Goal: Find specific page/section: Find specific page/section

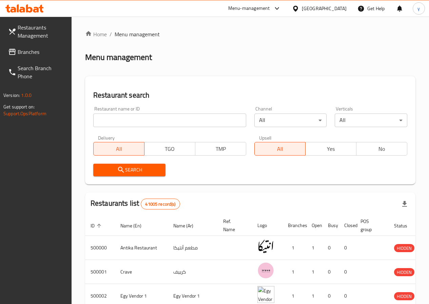
click at [146, 118] on input "search" at bounding box center [169, 120] width 153 height 14
click at [139, 116] on input "search" at bounding box center [169, 120] width 153 height 14
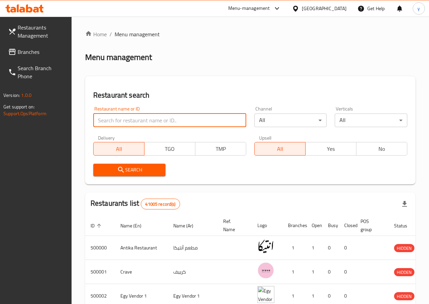
click at [138, 121] on input "search" at bounding box center [169, 120] width 153 height 14
paste input "769772"
type input "769772"
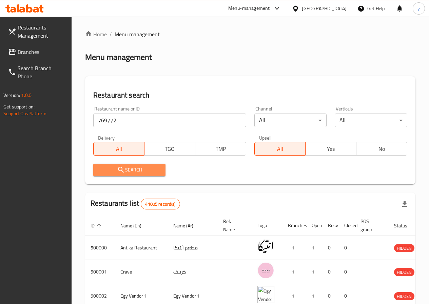
click at [142, 173] on span "Search" at bounding box center [130, 170] width 62 height 8
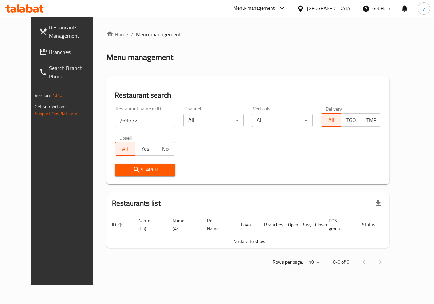
click at [49, 53] on span "Branches" at bounding box center [73, 52] width 49 height 8
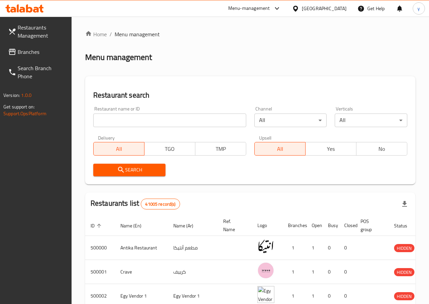
click at [149, 122] on input "search" at bounding box center [169, 120] width 153 height 14
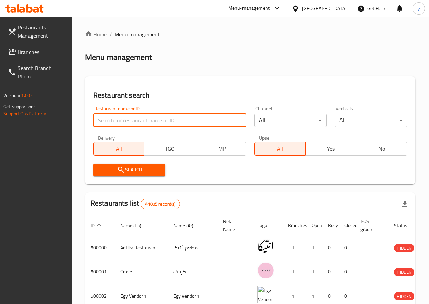
type input "769772"
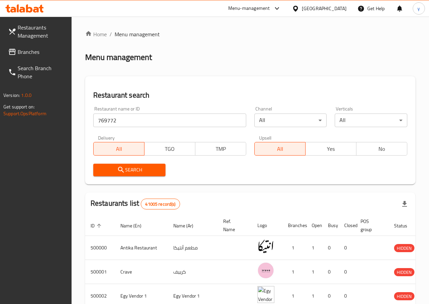
click at [154, 171] on span "Search" at bounding box center [130, 170] width 62 height 8
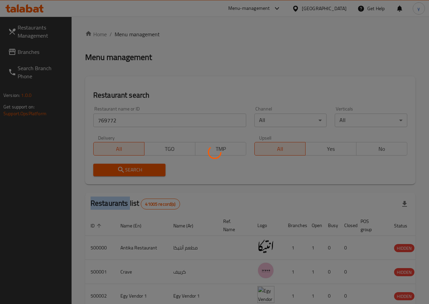
click at [154, 171] on div at bounding box center [214, 152] width 429 height 304
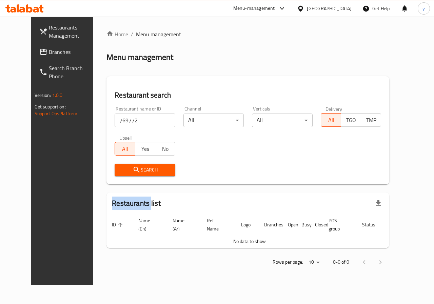
click at [237, 168] on div "Search" at bounding box center [247, 170] width 274 height 21
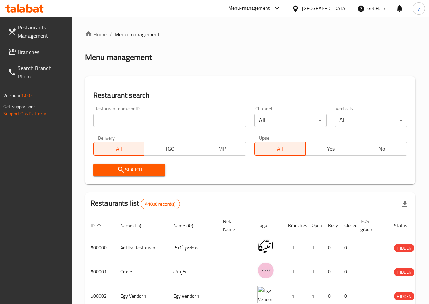
click at [302, 11] on div at bounding box center [297, 8] width 10 height 7
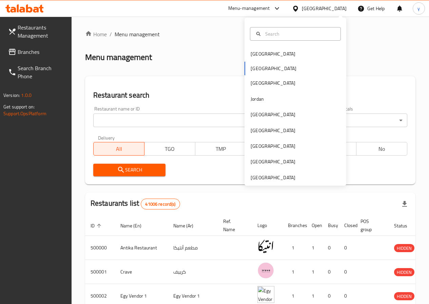
click at [290, 30] on input "text" at bounding box center [299, 33] width 74 height 7
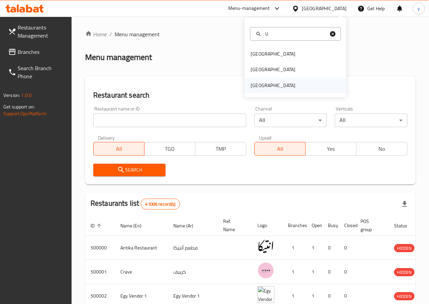
type input "U"
click at [296, 84] on div "[GEOGRAPHIC_DATA]" at bounding box center [273, 86] width 56 height 16
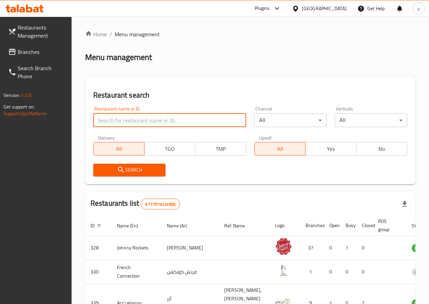
click at [148, 119] on input "search" at bounding box center [169, 120] width 153 height 14
type input "769772"
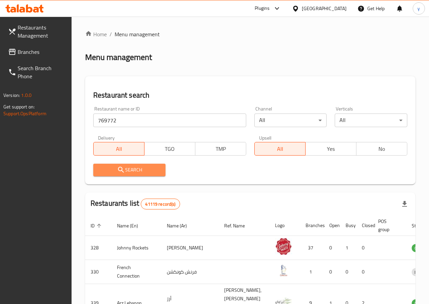
click at [152, 169] on span "Search" at bounding box center [130, 170] width 62 height 8
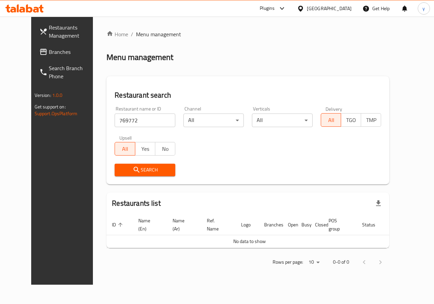
click at [131, 166] on span "Search" at bounding box center [145, 170] width 50 height 8
click at [129, 116] on input "769772" at bounding box center [145, 120] width 61 height 14
click button "Search" at bounding box center [145, 170] width 61 height 13
click at [115, 124] on input "769772" at bounding box center [145, 120] width 61 height 14
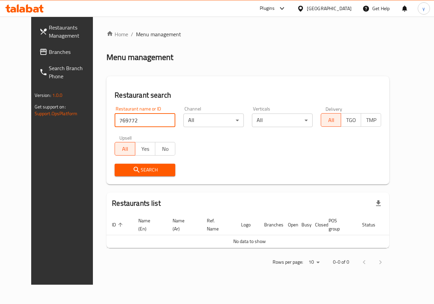
click at [115, 124] on input "769772" at bounding box center [145, 120] width 61 height 14
click button "Search" at bounding box center [145, 170] width 61 height 13
click at [54, 52] on span "Branches" at bounding box center [73, 52] width 49 height 8
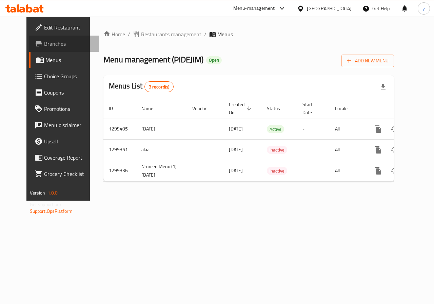
click at [44, 41] on span "Branches" at bounding box center [68, 44] width 49 height 8
click at [45, 62] on span "Menus" at bounding box center [69, 60] width 48 height 8
click at [45, 64] on span "Menus" at bounding box center [69, 60] width 48 height 8
click at [44, 40] on span "Branches" at bounding box center [68, 44] width 49 height 8
click at [44, 47] on span "Branches" at bounding box center [68, 44] width 49 height 8
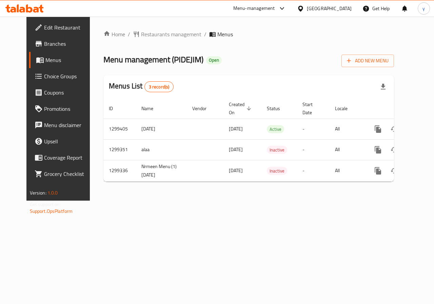
click at [47, 61] on span "Menus" at bounding box center [69, 60] width 48 height 8
click at [30, 65] on link "Menus" at bounding box center [64, 60] width 70 height 16
click at [44, 46] on span "Branches" at bounding box center [68, 44] width 49 height 8
click at [44, 41] on span "Branches" at bounding box center [68, 44] width 49 height 8
